Goal: Communication & Community: Answer question/provide support

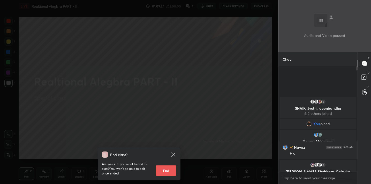
scroll to position [116, 77]
click at [164, 173] on button "End" at bounding box center [166, 171] width 21 height 10
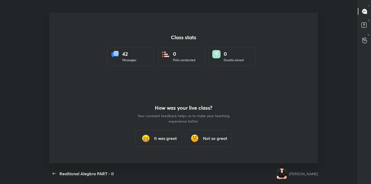
scroll to position [151, 367]
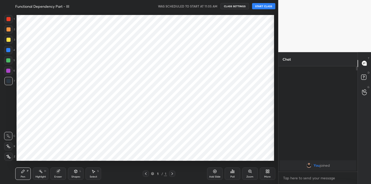
scroll to position [25719, 25612]
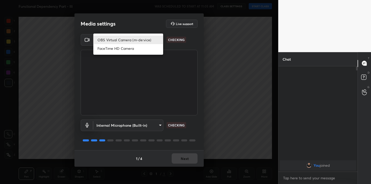
click at [155, 41] on body "1 2 3 4 5 6 7 C X Z C X Z E E Erase all H H Functional Dependency Part - III WA…" at bounding box center [185, 92] width 371 height 184
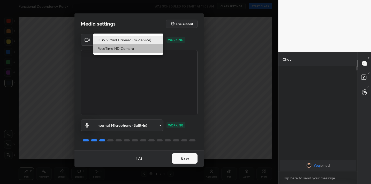
click at [136, 49] on li "FaceTime HD Camera" at bounding box center [128, 48] width 70 height 9
type input "3913558e095c8926cd60c69168c5f8eb9376cbe5de661888911a100d4158e326"
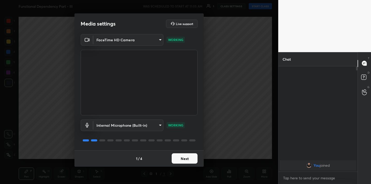
click at [183, 158] on button "Next" at bounding box center [185, 159] width 26 height 10
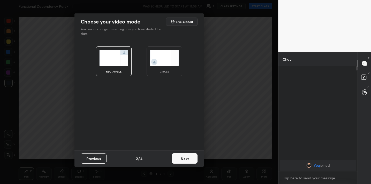
click at [183, 158] on button "Next" at bounding box center [185, 159] width 26 height 10
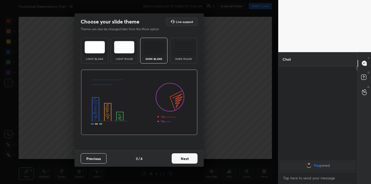
click at [183, 158] on button "Next" at bounding box center [185, 159] width 26 height 10
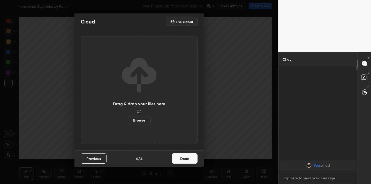
click at [183, 158] on button "Done" at bounding box center [185, 159] width 26 height 10
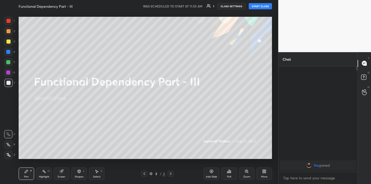
click at [260, 5] on button "START CLASS" at bounding box center [260, 6] width 23 height 6
click at [254, 8] on button "End Class" at bounding box center [261, 6] width 21 height 6
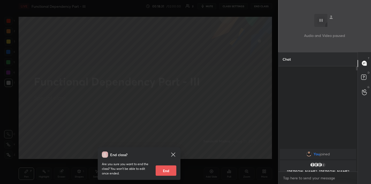
click at [171, 102] on div "End class? Are you sure you want to end the class? You won’t be able to edit on…" at bounding box center [139, 92] width 278 height 184
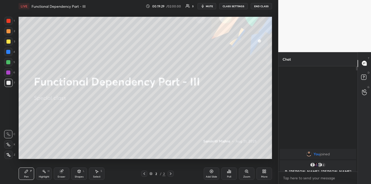
click at [266, 173] on icon at bounding box center [265, 172] width 1 height 1
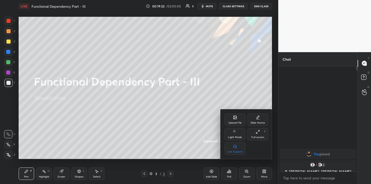
click at [235, 122] on div "Upload File" at bounding box center [234, 123] width 13 height 3
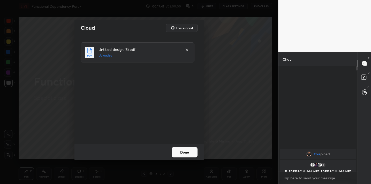
click at [183, 150] on button "Done" at bounding box center [185, 152] width 26 height 10
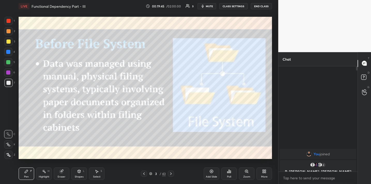
click at [163, 176] on div "43" at bounding box center [164, 174] width 4 height 5
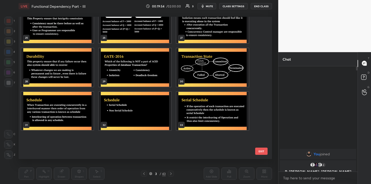
scroll to position [0, 0]
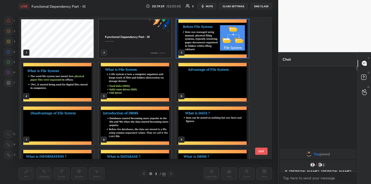
click at [259, 152] on button "EXIT" at bounding box center [261, 151] width 12 height 7
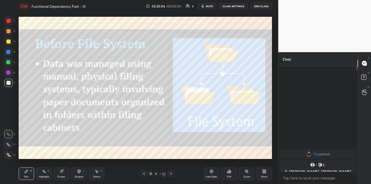
click at [227, 171] on icon at bounding box center [229, 172] width 4 height 4
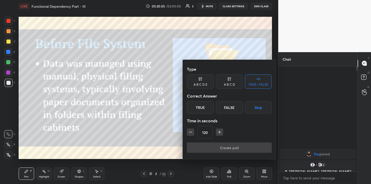
click at [166, 123] on div at bounding box center [185, 92] width 371 height 184
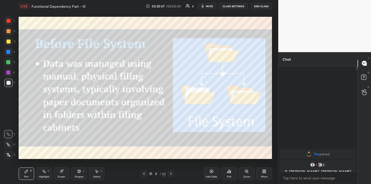
click at [260, 169] on div "More" at bounding box center [265, 174] width 16 height 12
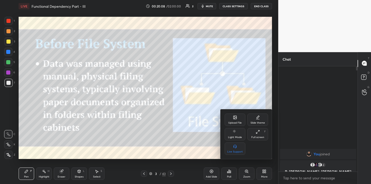
click at [237, 122] on div "Upload File" at bounding box center [234, 123] width 13 height 3
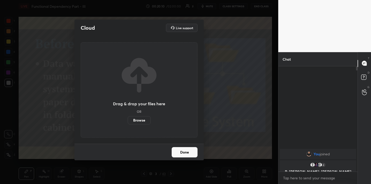
click at [141, 119] on label "Browse" at bounding box center [139, 120] width 23 height 8
click at [128, 119] on input "Browse" at bounding box center [128, 120] width 0 height 8
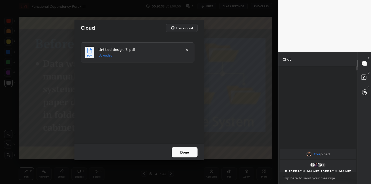
click at [182, 155] on button "Done" at bounding box center [185, 152] width 26 height 10
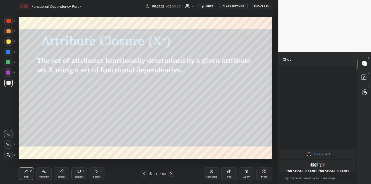
click at [58, 175] on div "Eraser" at bounding box center [62, 174] width 16 height 12
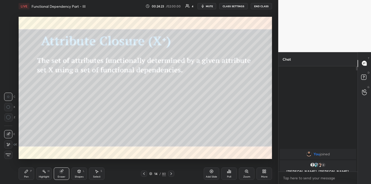
click at [3, 118] on div "1 2 3 4 5 6 7 C X Z C X Z E E Erase all H H" at bounding box center [8, 88] width 17 height 143
click at [10, 119] on icon at bounding box center [8, 117] width 5 height 5
drag, startPoint x: 28, startPoint y: 176, endPoint x: 38, endPoint y: 163, distance: 16.4
click at [29, 175] on div "Pen P" at bounding box center [27, 174] width 16 height 12
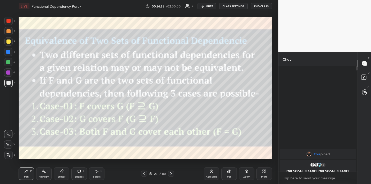
click at [63, 173] on icon at bounding box center [62, 172] width 4 height 4
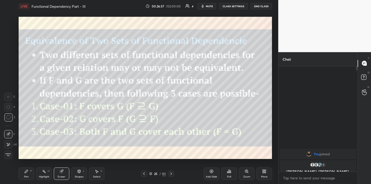
drag, startPoint x: 25, startPoint y: 173, endPoint x: 27, endPoint y: 170, distance: 3.1
click at [25, 173] on icon at bounding box center [26, 171] width 3 height 3
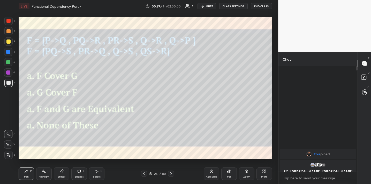
click at [63, 175] on div "Eraser" at bounding box center [62, 174] width 16 height 12
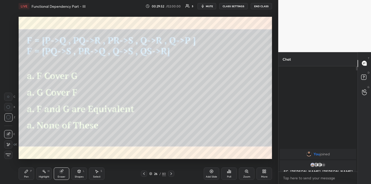
click at [27, 173] on icon at bounding box center [26, 172] width 4 height 4
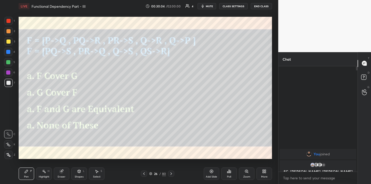
click at [212, 170] on icon at bounding box center [212, 172] width 4 height 4
click at [229, 174] on div "Poll" at bounding box center [229, 174] width 16 height 12
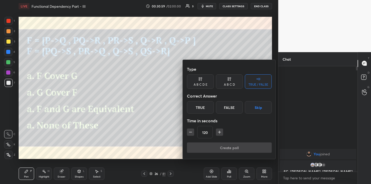
click at [200, 109] on div "True" at bounding box center [200, 107] width 27 height 12
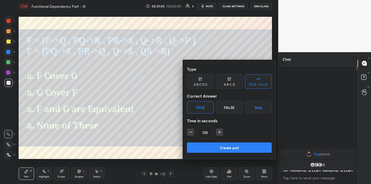
click at [219, 145] on button "Create poll" at bounding box center [229, 148] width 85 height 10
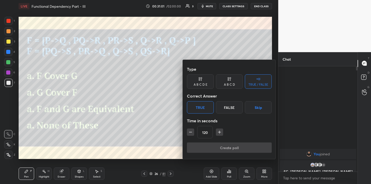
type textarea "x"
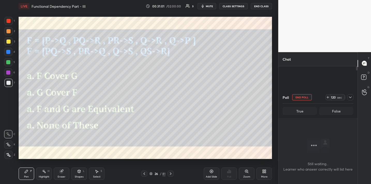
scroll to position [2, 2]
click at [350, 100] on div at bounding box center [350, 97] width 6 height 6
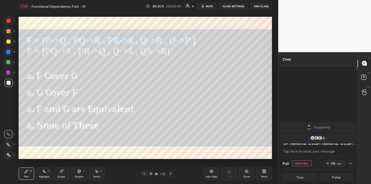
click at [350, 165] on icon at bounding box center [350, 164] width 4 height 4
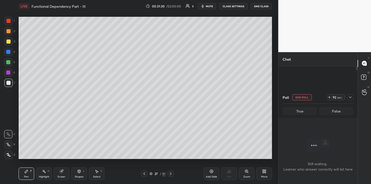
click at [351, 97] on icon at bounding box center [350, 97] width 4 height 4
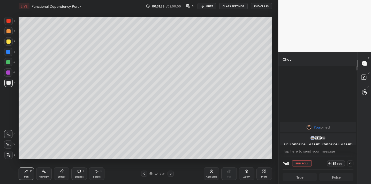
click at [256, 8] on button "End Class" at bounding box center [261, 6] width 21 height 6
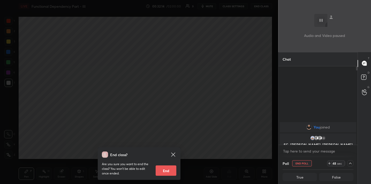
click at [214, 78] on div "End class? Are you sure you want to end the class? You won’t be able to edit on…" at bounding box center [139, 92] width 278 height 184
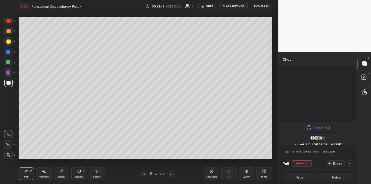
drag, startPoint x: 211, startPoint y: 176, endPoint x: 210, endPoint y: 172, distance: 4.6
click at [210, 176] on div "Add Slide" at bounding box center [211, 177] width 11 height 3
click at [11, 41] on div at bounding box center [8, 42] width 8 height 8
click at [63, 173] on div "Eraser" at bounding box center [62, 174] width 16 height 12
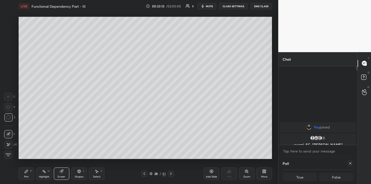
click at [31, 174] on div "Pen P" at bounding box center [27, 174] width 16 height 12
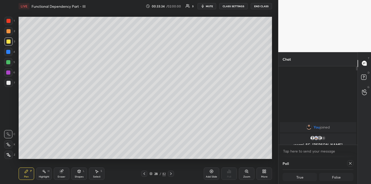
drag, startPoint x: 67, startPoint y: 173, endPoint x: 71, endPoint y: 167, distance: 7.0
click at [67, 173] on div "Eraser" at bounding box center [62, 174] width 16 height 12
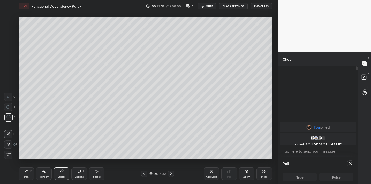
click at [29, 175] on div "Pen P" at bounding box center [27, 174] width 16 height 12
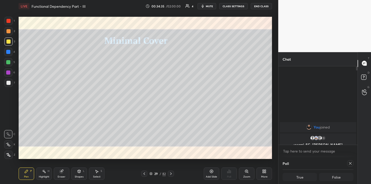
click at [13, 83] on div "7" at bounding box center [9, 83] width 11 height 8
drag, startPoint x: 58, startPoint y: 173, endPoint x: 65, endPoint y: 163, distance: 12.1
click at [60, 172] on div "Eraser" at bounding box center [62, 174] width 16 height 12
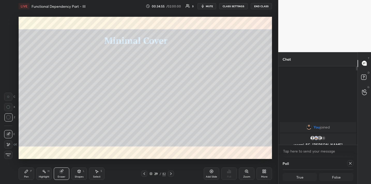
click at [27, 174] on div "Pen P" at bounding box center [27, 174] width 16 height 12
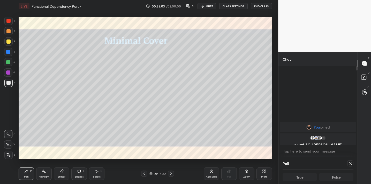
click at [49, 173] on div "Highlight H" at bounding box center [44, 174] width 16 height 12
click at [65, 174] on div "Eraser" at bounding box center [62, 174] width 16 height 12
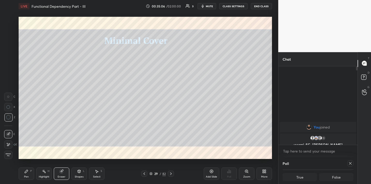
click at [24, 173] on div "Pen P" at bounding box center [27, 174] width 16 height 12
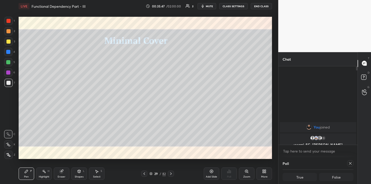
drag, startPoint x: 59, startPoint y: 176, endPoint x: 66, endPoint y: 165, distance: 13.1
click at [59, 176] on div "Eraser" at bounding box center [62, 177] width 8 height 3
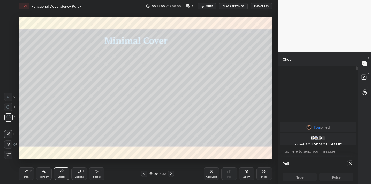
drag, startPoint x: 24, startPoint y: 174, endPoint x: 29, endPoint y: 170, distance: 6.8
click at [24, 174] on div "Pen P" at bounding box center [27, 174] width 16 height 12
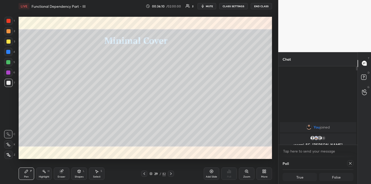
click at [64, 173] on div "Eraser" at bounding box center [62, 174] width 16 height 12
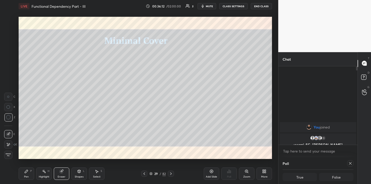
click at [15, 176] on div "1 2 3 4 5 6 7 C X Z C X Z E E Erase all H H LIVE Functional Dependency Part - I…" at bounding box center [137, 92] width 274 height 184
click at [26, 173] on icon at bounding box center [26, 172] width 4 height 4
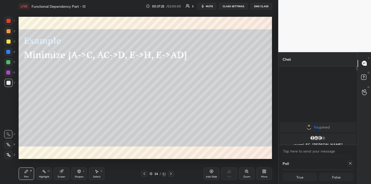
drag, startPoint x: 9, startPoint y: 60, endPoint x: 16, endPoint y: 58, distance: 7.4
click at [8, 60] on div at bounding box center [8, 62] width 8 height 8
click at [6, 43] on div at bounding box center [8, 42] width 8 height 8
click at [350, 165] on icon at bounding box center [350, 164] width 4 height 4
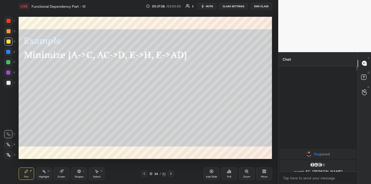
scroll to position [0, 0]
click at [320, 167] on img "grid" at bounding box center [319, 165] width 5 height 5
click at [319, 166] on img "grid" at bounding box center [319, 165] width 5 height 5
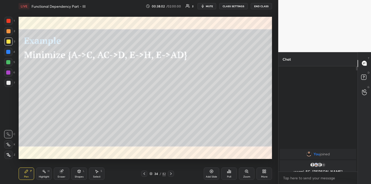
click at [319, 165] on img "grid" at bounding box center [319, 165] width 5 height 5
click at [62, 167] on div "Pen P Highlight H Eraser Shapes L Select S 34 / 82 Add Slide Poll Zoom More" at bounding box center [146, 174] width 254 height 21
click at [61, 174] on div "Eraser" at bounding box center [62, 174] width 16 height 12
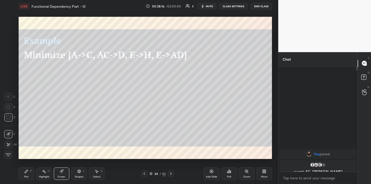
drag, startPoint x: 29, startPoint y: 172, endPoint x: 28, endPoint y: 169, distance: 2.9
click at [29, 172] on div "Pen P" at bounding box center [27, 174] width 16 height 12
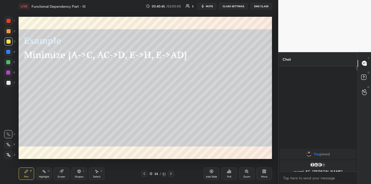
click at [210, 171] on icon at bounding box center [212, 172] width 4 height 4
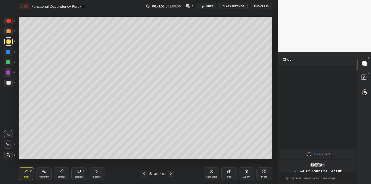
click at [18, 50] on div "Setting up your live class Poll for secs No correct answer Start poll" at bounding box center [146, 87] width 258 height 151
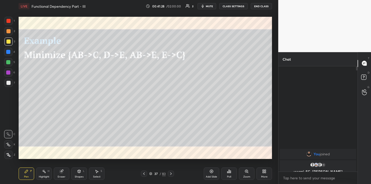
click at [204, 8] on icon "button" at bounding box center [203, 6] width 2 height 3
click at [204, 8] on button "unmute" at bounding box center [207, 6] width 19 height 6
click at [204, 8] on icon "button" at bounding box center [203, 6] width 2 height 3
click at [207, 5] on span "unmute" at bounding box center [209, 6] width 11 height 4
click at [232, 174] on div "Poll" at bounding box center [229, 174] width 16 height 12
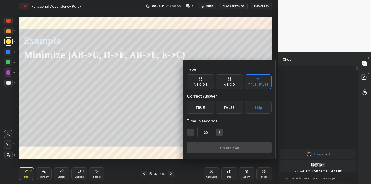
click at [206, 102] on div "True" at bounding box center [200, 107] width 27 height 12
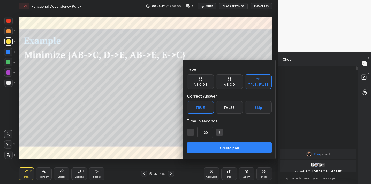
click at [204, 149] on button "Create poll" at bounding box center [229, 148] width 85 height 10
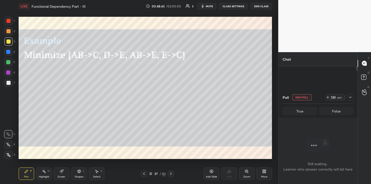
scroll to position [2, 2]
click at [350, 98] on icon at bounding box center [350, 97] width 4 height 4
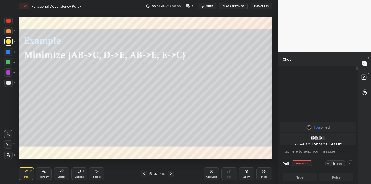
click at [348, 164] on icon at bounding box center [350, 164] width 4 height 4
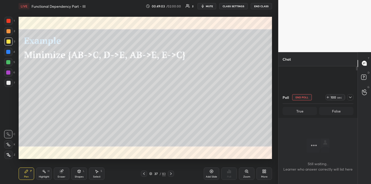
click at [349, 100] on div at bounding box center [350, 97] width 6 height 6
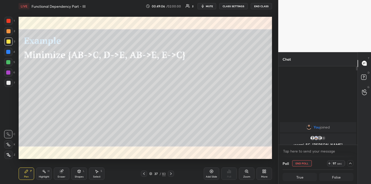
click at [207, 5] on span "mute" at bounding box center [209, 6] width 7 height 4
click at [352, 166] on div at bounding box center [350, 164] width 6 height 6
type textarea "x"
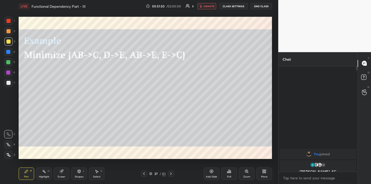
click at [209, 7] on span "unmute" at bounding box center [209, 6] width 11 height 4
drag, startPoint x: 63, startPoint y: 174, endPoint x: 63, endPoint y: 161, distance: 12.4
click at [63, 173] on icon at bounding box center [62, 172] width 4 height 4
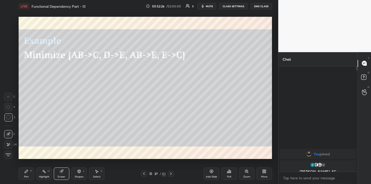
drag, startPoint x: 30, startPoint y: 173, endPoint x: 31, endPoint y: 161, distance: 11.5
click at [30, 171] on div "Pen P" at bounding box center [27, 174] width 16 height 12
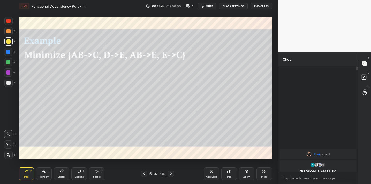
drag, startPoint x: 61, startPoint y: 174, endPoint x: 58, endPoint y: 168, distance: 6.5
click at [59, 174] on div "Eraser" at bounding box center [62, 174] width 16 height 12
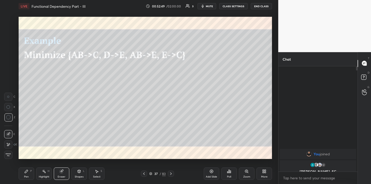
drag, startPoint x: 23, startPoint y: 172, endPoint x: 27, endPoint y: 163, distance: 9.6
click at [24, 171] on div "Pen P" at bounding box center [27, 174] width 16 height 12
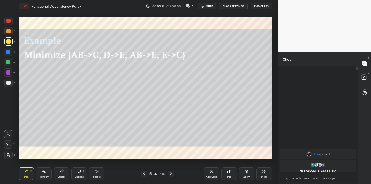
click at [58, 169] on div "Eraser" at bounding box center [62, 174] width 16 height 12
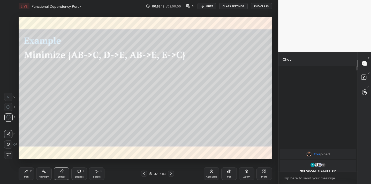
click at [25, 170] on icon at bounding box center [26, 172] width 4 height 4
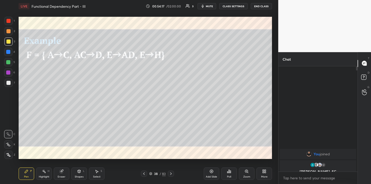
click at [200, 6] on button "mute" at bounding box center [207, 6] width 19 height 6
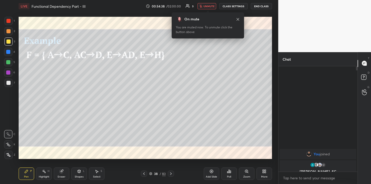
click at [255, 8] on button "End Class" at bounding box center [261, 6] width 21 height 6
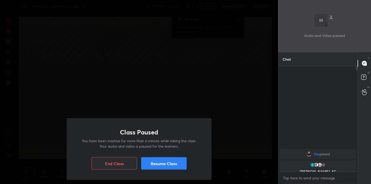
click at [163, 165] on button "Resume Class" at bounding box center [164, 164] width 46 height 12
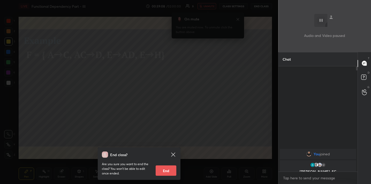
click at [190, 57] on div "End class? Are you sure you want to end the class? You won’t be able to edit on…" at bounding box center [139, 92] width 278 height 184
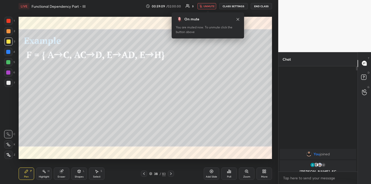
click at [237, 20] on icon at bounding box center [238, 19] width 4 height 4
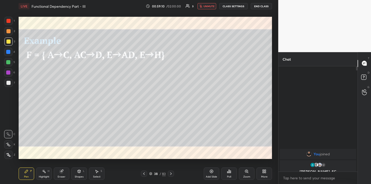
click at [207, 6] on span "unmute" at bounding box center [209, 6] width 11 height 4
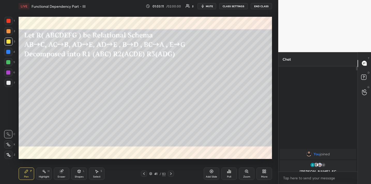
click at [55, 176] on div "Eraser" at bounding box center [62, 174] width 16 height 12
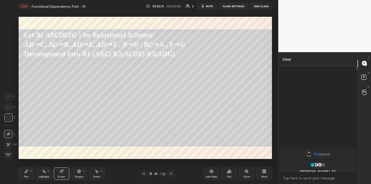
drag, startPoint x: 62, startPoint y: 175, endPoint x: 65, endPoint y: 165, distance: 10.5
click at [62, 174] on div "Eraser" at bounding box center [62, 174] width 16 height 12
drag, startPoint x: 29, startPoint y: 171, endPoint x: 35, endPoint y: 162, distance: 11.3
click at [29, 172] on div "Pen P" at bounding box center [27, 174] width 16 height 12
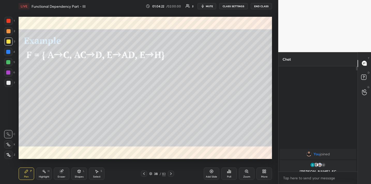
click at [203, 8] on icon "button" at bounding box center [203, 6] width 4 height 4
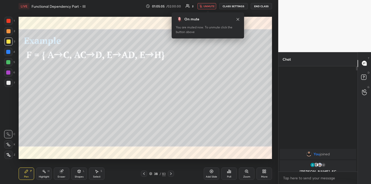
click at [213, 8] on span "unmute" at bounding box center [209, 6] width 11 height 4
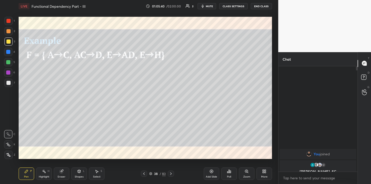
click at [208, 9] on button "mute" at bounding box center [207, 6] width 19 height 6
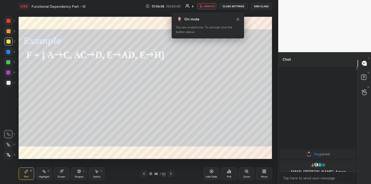
click at [255, 7] on button "End Class" at bounding box center [261, 6] width 21 height 6
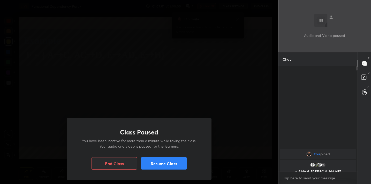
click at [158, 162] on button "Resume Class" at bounding box center [164, 164] width 46 height 12
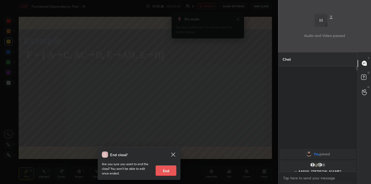
click at [302, 179] on body "1 2 3 4 5 6 7 C X Z C X Z E E Erase all H H LIVE Functional Dependency Part - I…" at bounding box center [185, 92] width 371 height 184
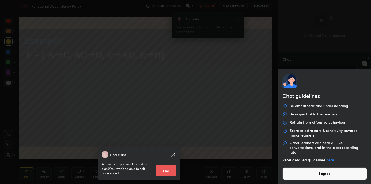
click at [304, 174] on button "I agree" at bounding box center [325, 174] width 85 height 12
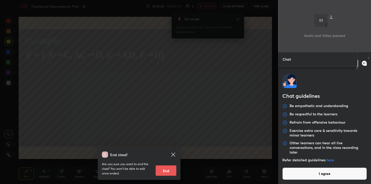
type textarea "x"
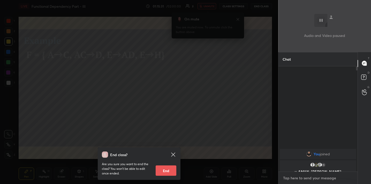
click at [295, 180] on textarea at bounding box center [318, 178] width 71 height 8
type textarea "c"
type textarea "x"
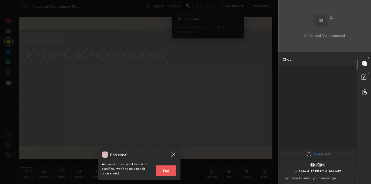
type textarea "C"
type textarea "x"
type textarea "Cl"
type textarea "x"
type textarea "Cla"
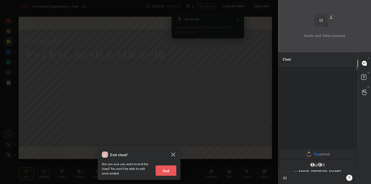
type textarea "x"
type textarea "Clas"
type textarea "x"
type textarea "Class"
type textarea "x"
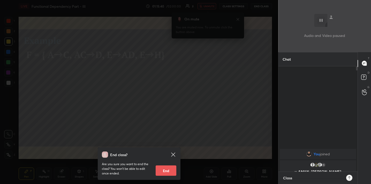
type textarea "Class"
type textarea "x"
type textarea "Class"
type textarea "x"
type textarea "Class\"
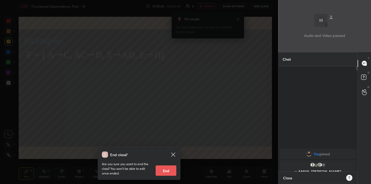
type textarea "x"
type textarea "Class\\"
type textarea "x"
type textarea "Class\"
type textarea "x"
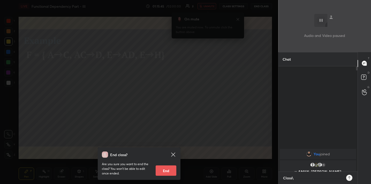
type textarea "Class"
type textarea "x"
type textarea "Class"
type textarea "x"
type textarea "Class"
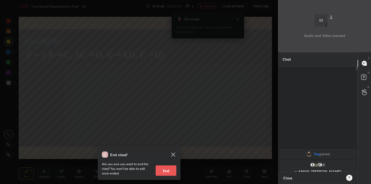
type textarea "x"
type textarea "Clas"
type textarea "x"
type textarea "Cla"
type textarea "x"
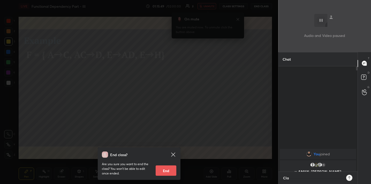
type textarea "Cl"
type textarea "x"
type textarea "C"
type textarea "x"
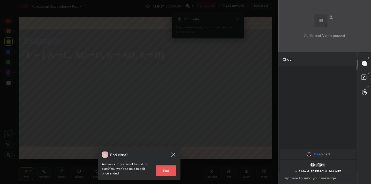
type textarea "T"
type textarea "x"
type textarea "Th"
type textarea "x"
type textarea "The"
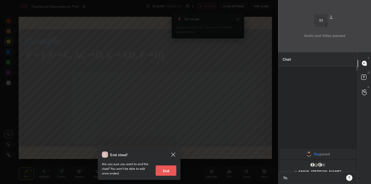
type textarea "x"
type textarea "Ther"
type textarea "x"
type textarea "There"
type textarea "x"
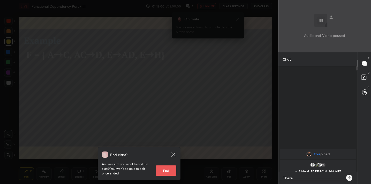
type textarea "There"
type textarea "x"
type textarea "There i"
type textarea "x"
type textarea "There is"
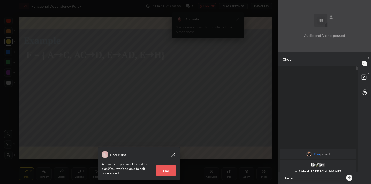
type textarea "x"
type textarea "There is"
type textarea "x"
type textarea "There is s"
type textarea "x"
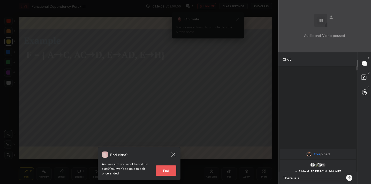
type textarea "There is so"
type textarea "x"
type textarea "There is som"
type textarea "x"
type textarea "There is some"
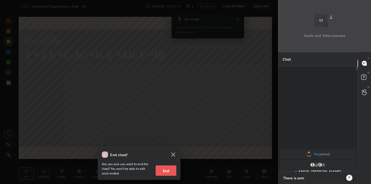
type textarea "x"
type textarea "There is some"
type textarea "x"
type textarea "There is some t"
type textarea "x"
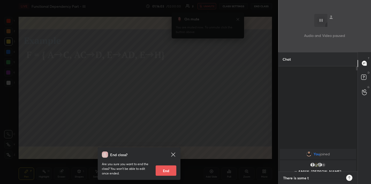
type textarea "There is some te"
type textarea "x"
type textarea "There is some tec"
type textarea "x"
type textarea "There is some tech"
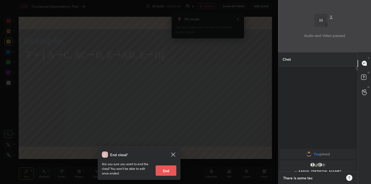
type textarea "x"
type textarea "There is some techn"
type textarea "x"
type textarea "There is some techni"
type textarea "x"
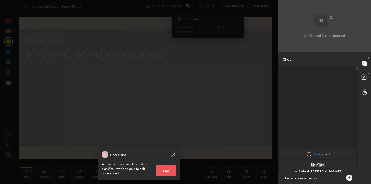
type textarea "There is some technic"
type textarea "x"
type textarea "There is some technica"
type textarea "x"
type textarea "There is some technical"
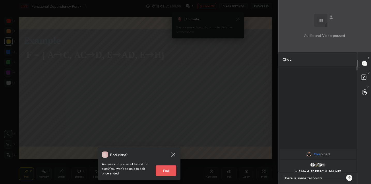
type textarea "x"
type textarea "There is some technical"
type textarea "x"
type textarea "There is some technical i"
type textarea "x"
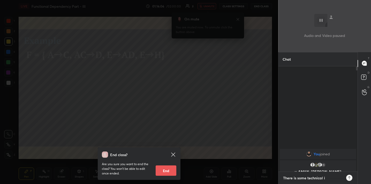
type textarea "There is some technical is"
type textarea "x"
type textarea "There is some technical iss"
type textarea "x"
type textarea "There is some technical issu"
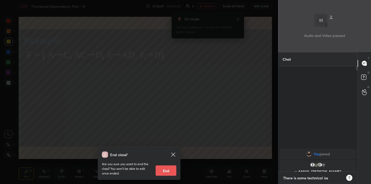
type textarea "x"
type textarea "There is some technical issue"
type textarea "x"
type textarea "There is some technical issue"
type textarea "x"
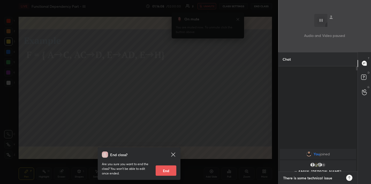
type textarea "x"
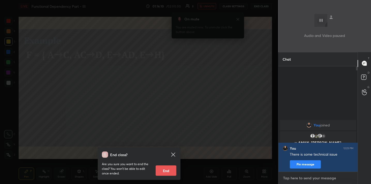
type textarea "v"
type textarea "x"
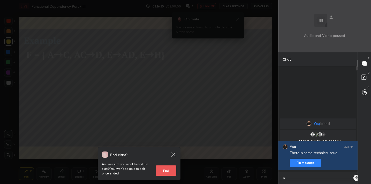
type textarea "vi"
type textarea "x"
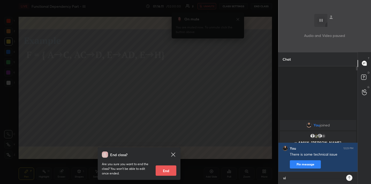
type textarea "vid"
type textarea "x"
type textarea "vide"
type textarea "x"
type textarea "videe"
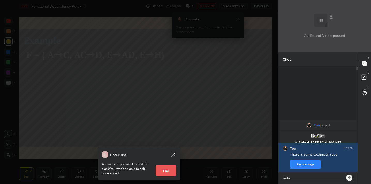
type textarea "x"
type textarea "videeo"
type textarea "x"
type textarea "videe"
type textarea "x"
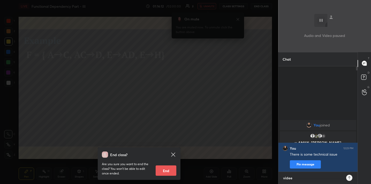
type textarea "vide"
type textarea "x"
type textarea "video"
type textarea "x"
type textarea "video"
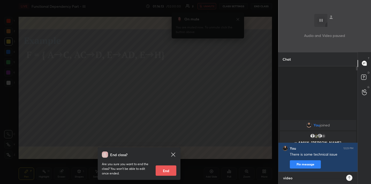
type textarea "x"
type textarea "video i"
type textarea "x"
type textarea "video is"
type textarea "x"
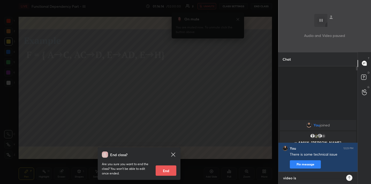
type textarea "video is"
type textarea "x"
type textarea "video is n"
type textarea "x"
type textarea "video is no"
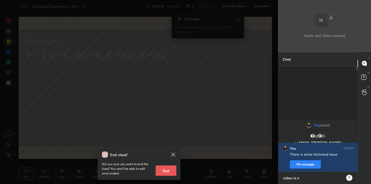
type textarea "x"
type textarea "video is not"
type textarea "x"
type textarea "video is not"
type textarea "x"
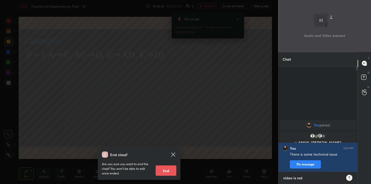
type textarea "video is not w"
type textarea "x"
type textarea "video is not wo"
type textarea "x"
type textarea "video is not wor"
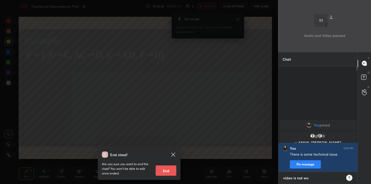
type textarea "x"
type textarea "video is not work"
type textarea "x"
type textarea "video is not worki"
type textarea "x"
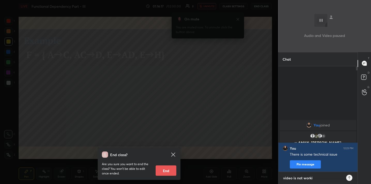
type textarea "video is not workin"
type textarea "x"
type textarea "video is not working"
type textarea "x"
type textarea "video is not working"
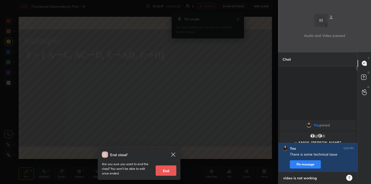
type textarea "x"
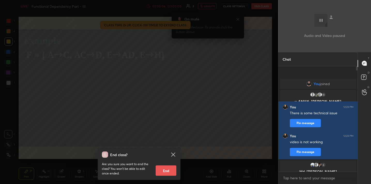
click at [163, 170] on button "End" at bounding box center [166, 171] width 21 height 10
type textarea "x"
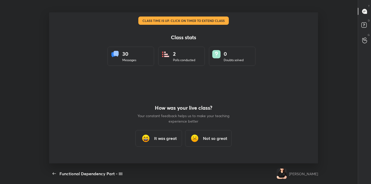
scroll to position [151, 326]
